Goal: Entertainment & Leisure: Consume media (video, audio)

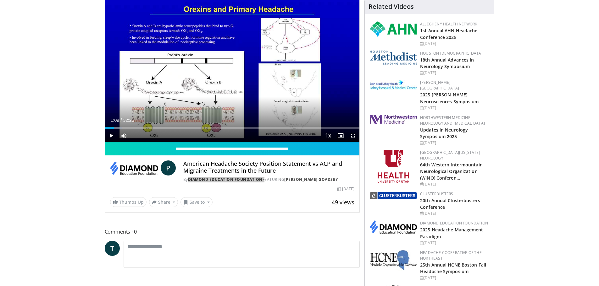
scroll to position [84, 0]
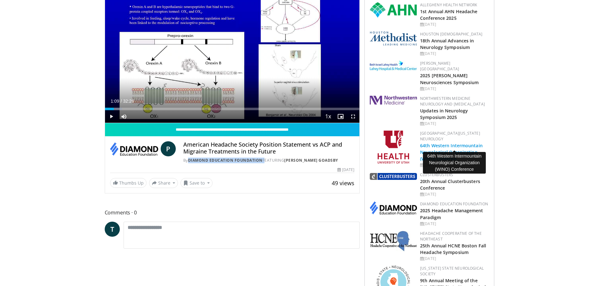
click at [443, 143] on link "64th Western Intermountain Neurological Organization (WINO) Conferen…" at bounding box center [451, 152] width 63 height 19
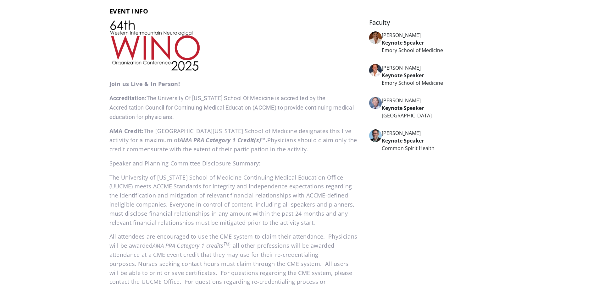
scroll to position [251, 0]
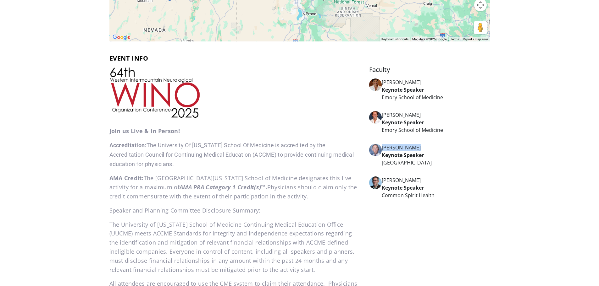
drag, startPoint x: 422, startPoint y: 146, endPoint x: 382, endPoint y: 143, distance: 39.8
click at [382, 143] on ul "Valerie Biousse Keynote Speaker Emory School of Medicine Nancy Newman Keynote S…" at bounding box center [429, 142] width 120 height 126
copy div "Richard Lewis"
drag, startPoint x: 422, startPoint y: 182, endPoint x: 382, endPoint y: 182, distance: 39.9
click at [382, 182] on div "Jeremy Shefner" at bounding box center [436, 181] width 108 height 8
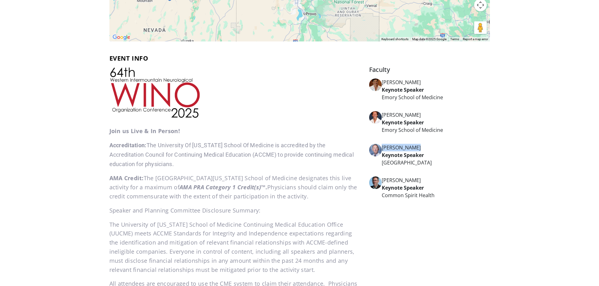
copy div "Jeremy Shefner"
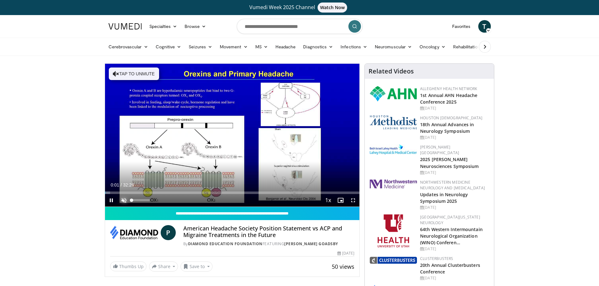
click at [122, 197] on span "Video Player" at bounding box center [124, 200] width 13 height 13
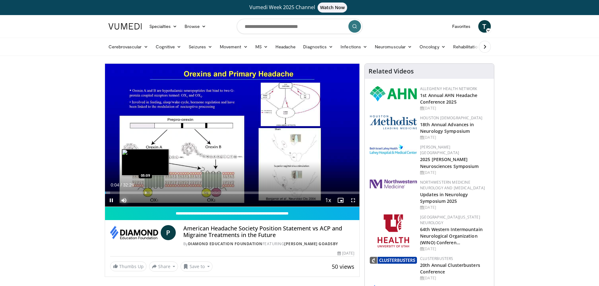
click at [145, 192] on div "Loaded : 2.04% 00:04 05:09" at bounding box center [232, 193] width 255 height 3
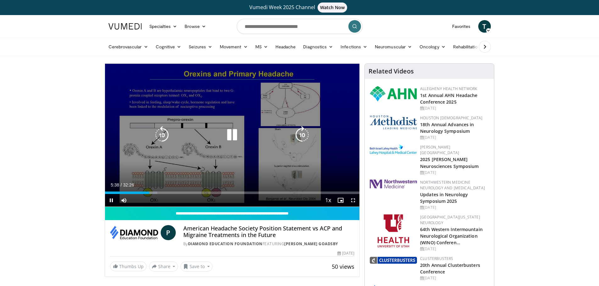
click at [232, 129] on icon "Video Player" at bounding box center [232, 135] width 18 height 18
click at [241, 134] on div "Video Player" at bounding box center [232, 135] width 153 height 13
click at [229, 133] on icon "Video Player" at bounding box center [232, 135] width 18 height 18
click at [230, 135] on icon "Video Player" at bounding box center [232, 135] width 18 height 18
